Goal: Task Accomplishment & Management: Understand process/instructions

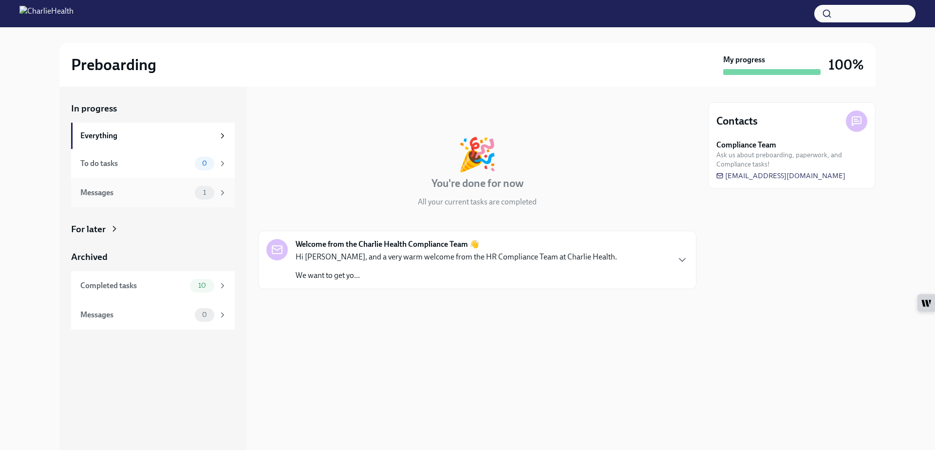
click at [175, 189] on div "Messages" at bounding box center [135, 192] width 111 height 11
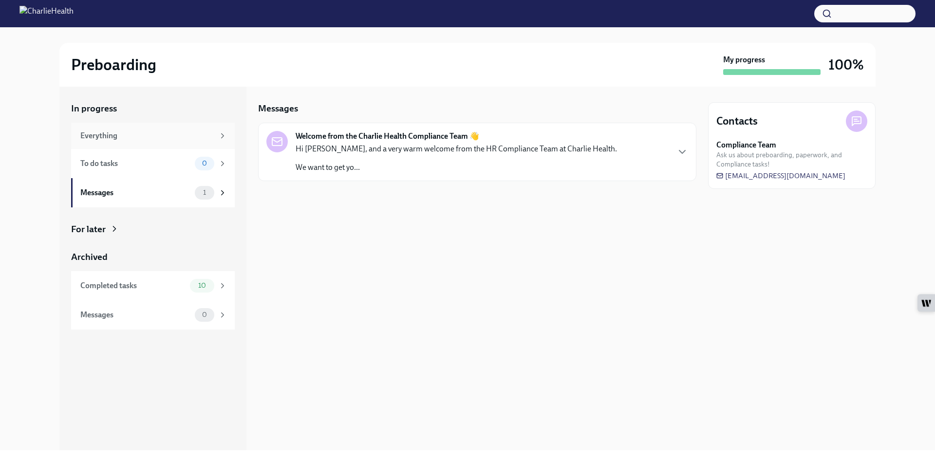
click at [164, 131] on div "Everything" at bounding box center [147, 136] width 134 height 11
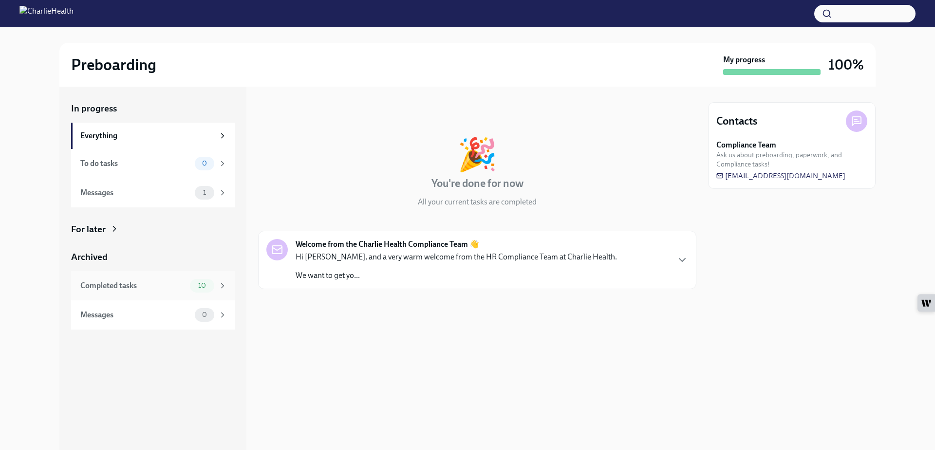
click at [156, 281] on div "Completed tasks" at bounding box center [133, 286] width 106 height 11
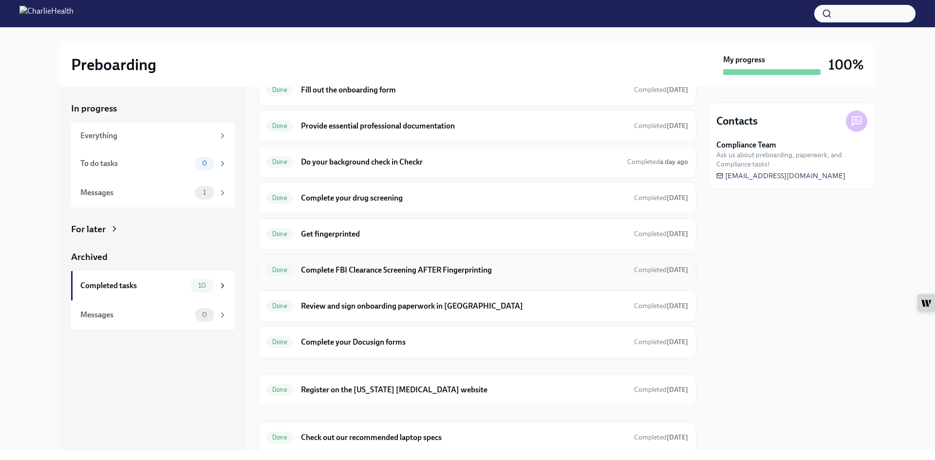
scroll to position [83, 0]
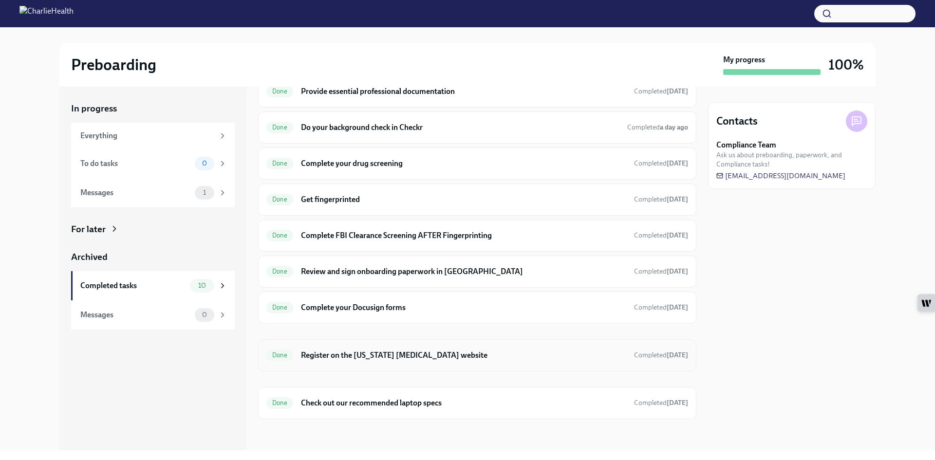
click at [385, 355] on h6 "Register on the [US_STATE] [MEDICAL_DATA] website" at bounding box center [463, 355] width 325 height 11
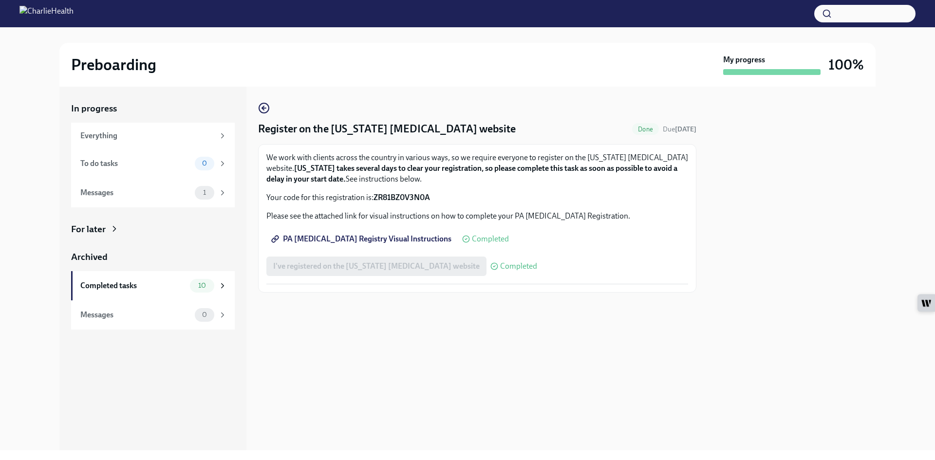
click at [385, 355] on div "Register on the [US_STATE] [MEDICAL_DATA] website Done Due [DATE] We work with …" at bounding box center [477, 269] width 438 height 364
click at [111, 285] on div "Completed tasks" at bounding box center [133, 286] width 106 height 11
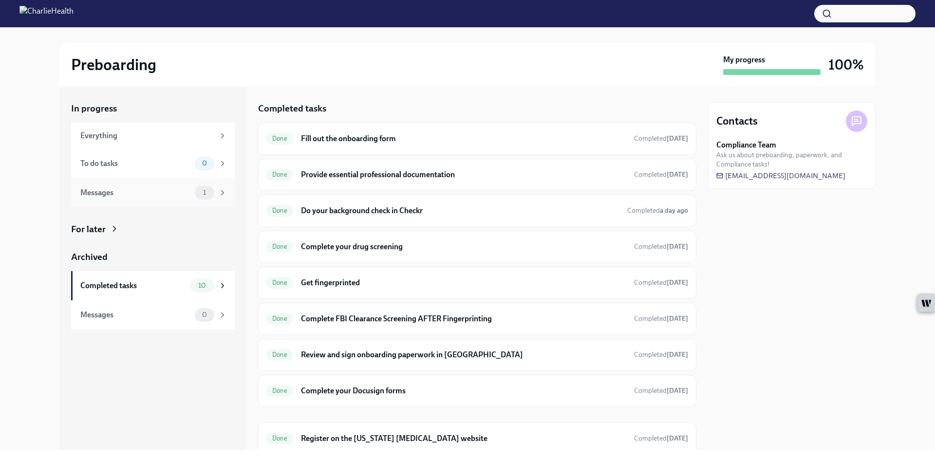
click at [152, 192] on div "Messages" at bounding box center [135, 192] width 111 height 11
